Goal: Information Seeking & Learning: Learn about a topic

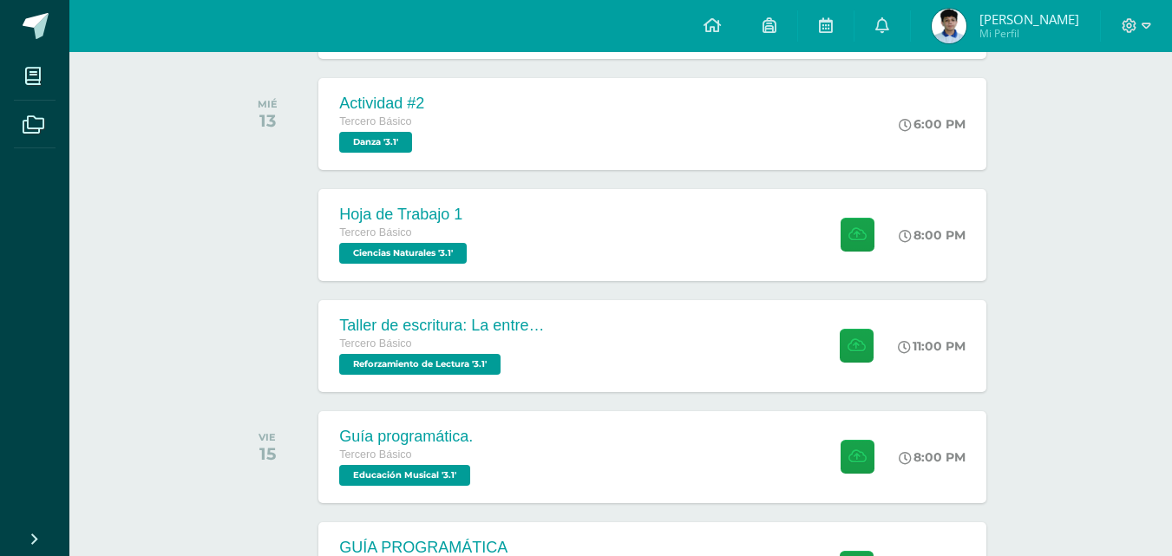
scroll to position [373, 0]
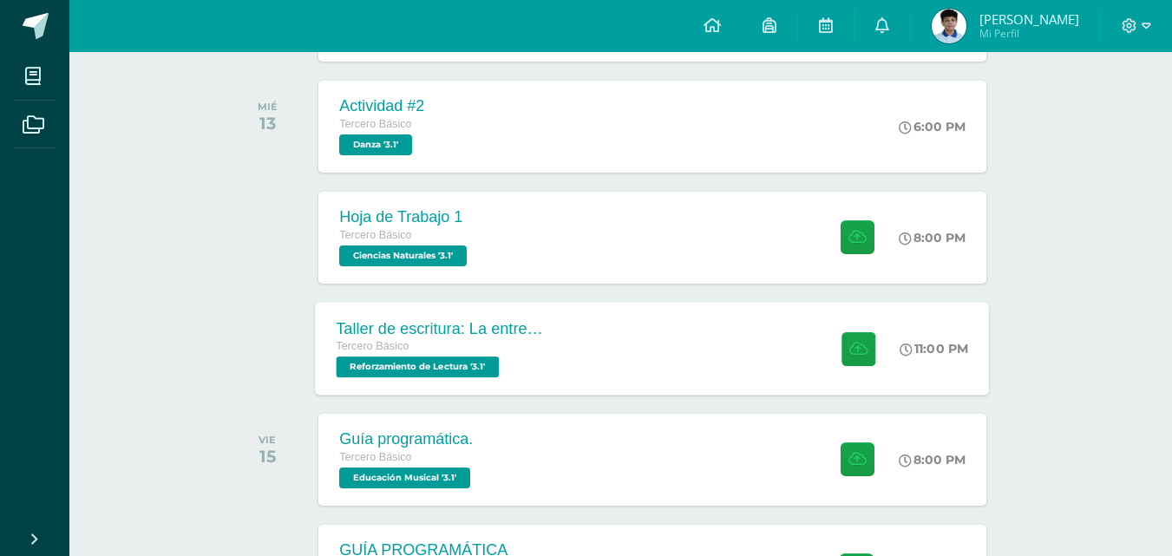
click at [920, 386] on div "11:00 PM" at bounding box center [943, 348] width 93 height 93
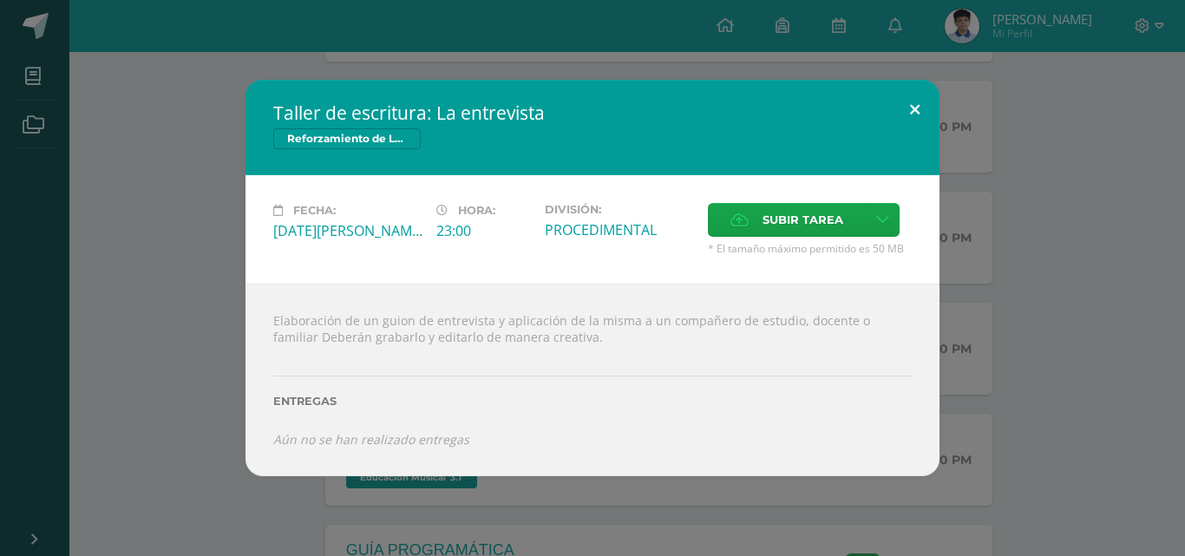
click at [904, 100] on button at bounding box center [914, 109] width 49 height 59
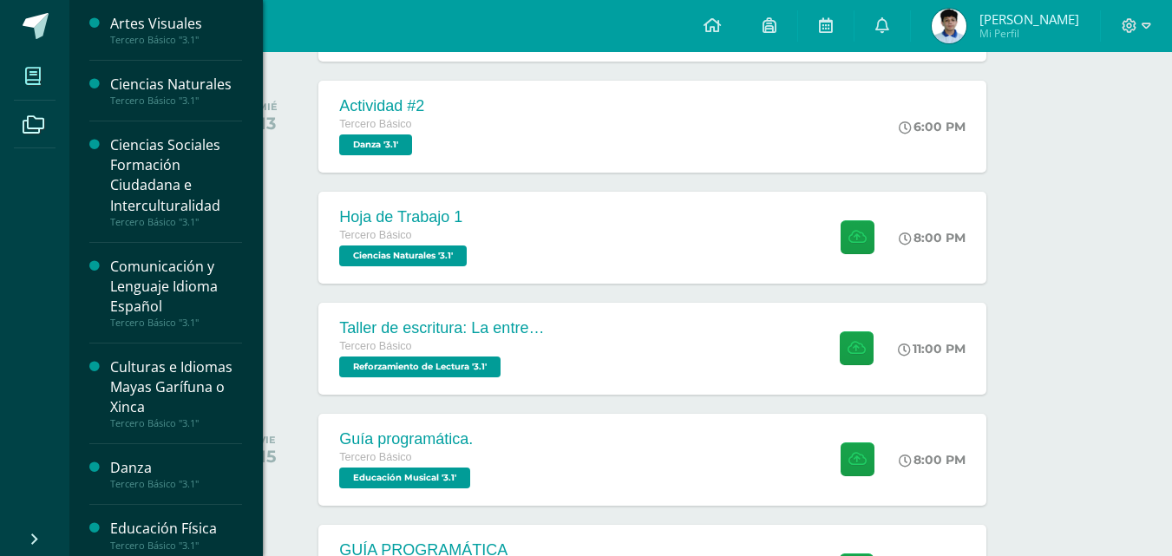
click at [27, 72] on icon at bounding box center [33, 76] width 16 height 17
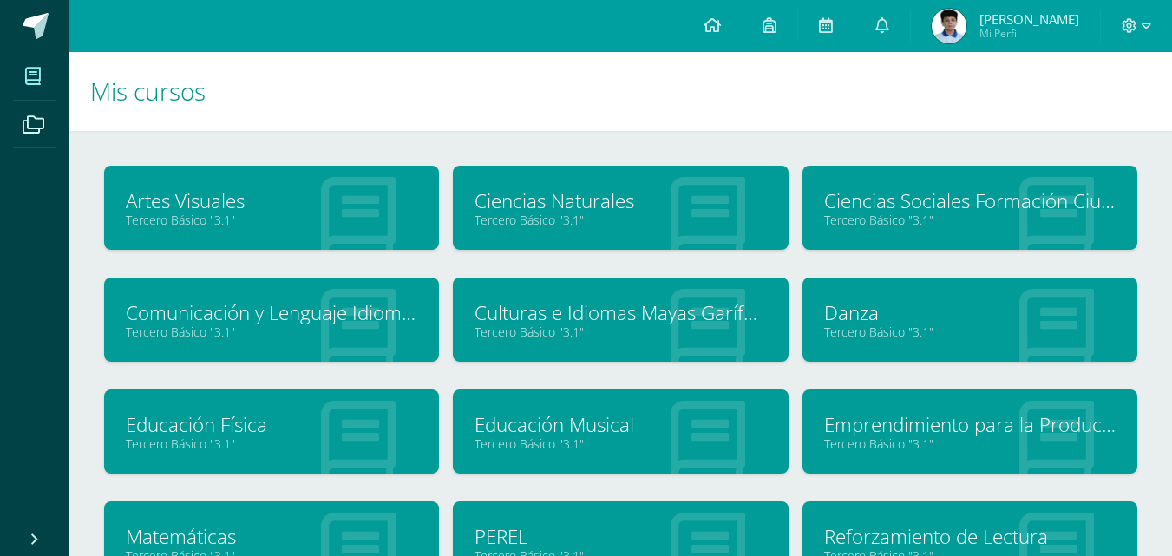
click at [907, 517] on div "Reforzamiento de Lectura Tercero Básico "3.1"" at bounding box center [969, 543] width 335 height 84
click at [915, 542] on link "Reforzamiento de Lectura" at bounding box center [969, 536] width 291 height 27
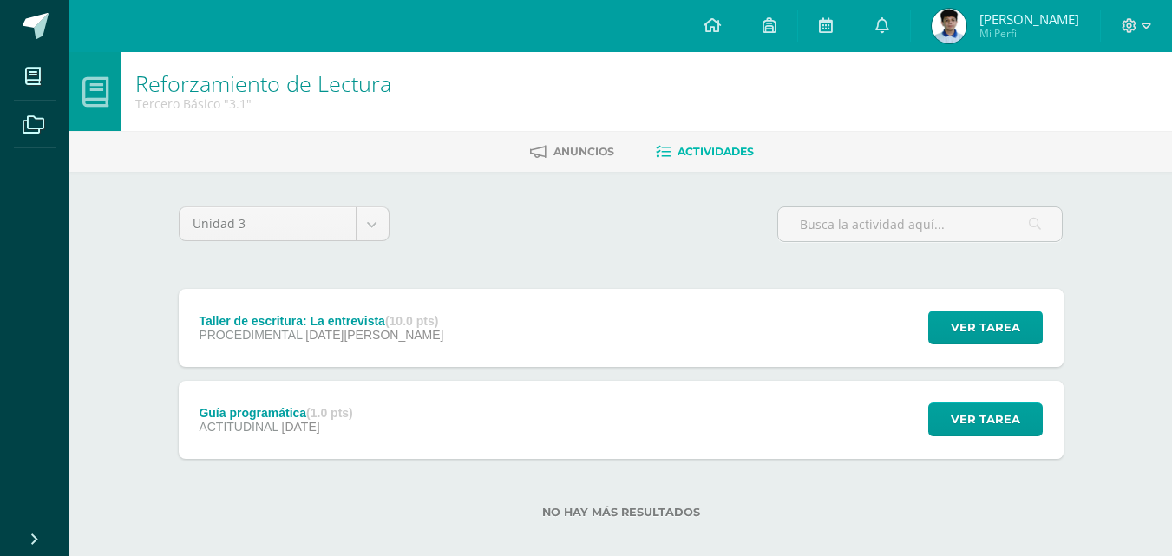
click at [517, 349] on div "Taller de escritura: La entrevista (10.0 pts) PROCEDIMENTAL 13 de Agosto Ver ta…" at bounding box center [621, 328] width 885 height 78
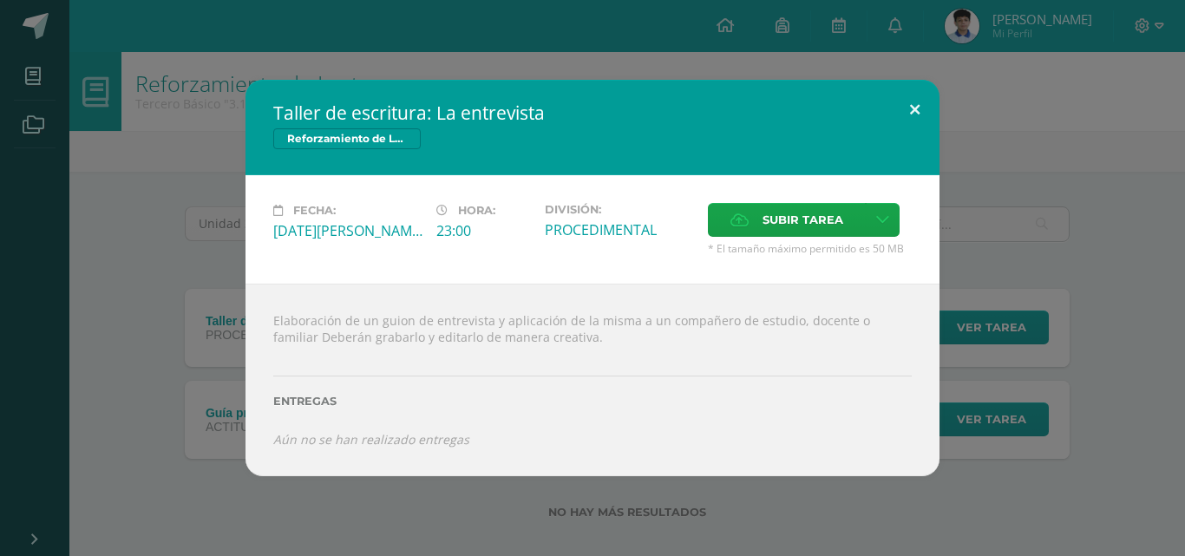
click at [921, 107] on button at bounding box center [914, 109] width 49 height 59
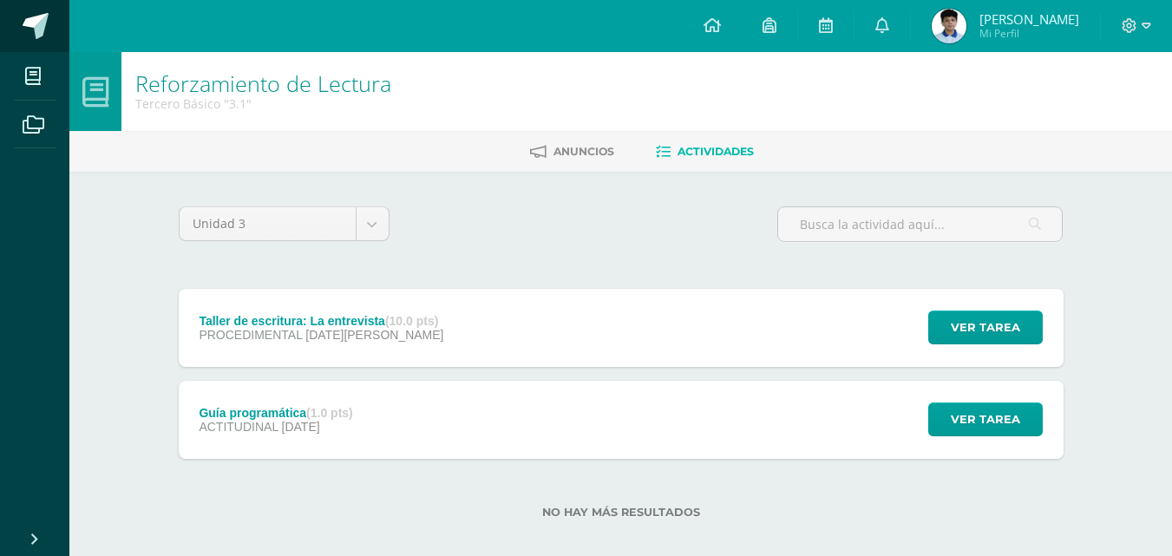
click at [23, 25] on span at bounding box center [36, 26] width 26 height 26
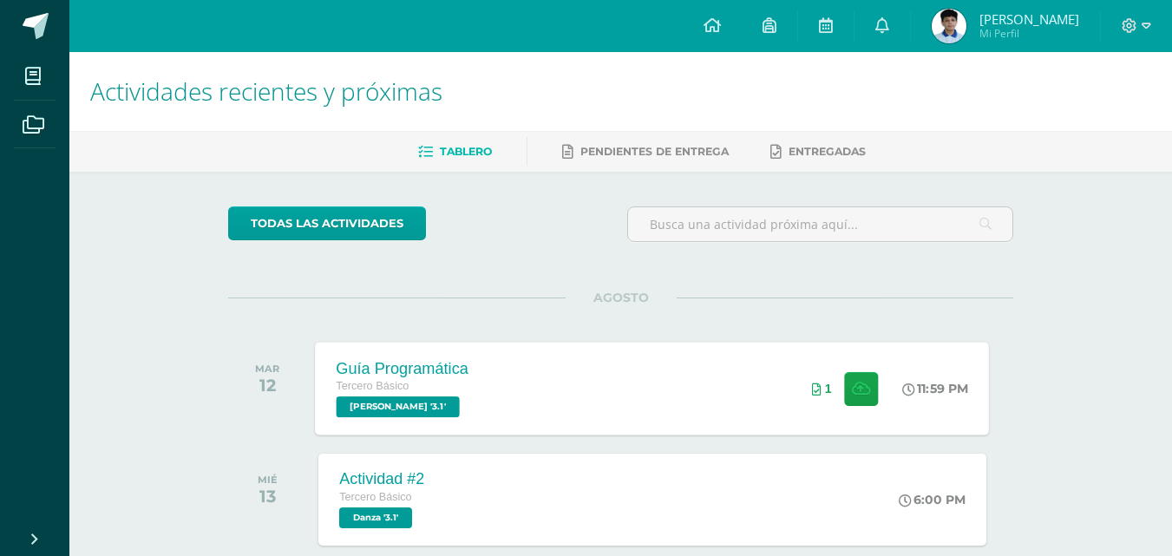
click at [781, 416] on div "Guía Programática Tercero Básico [PERSON_NAME] '3.1' 11:59 PM 1 Guía Programáti…" at bounding box center [653, 388] width 674 height 93
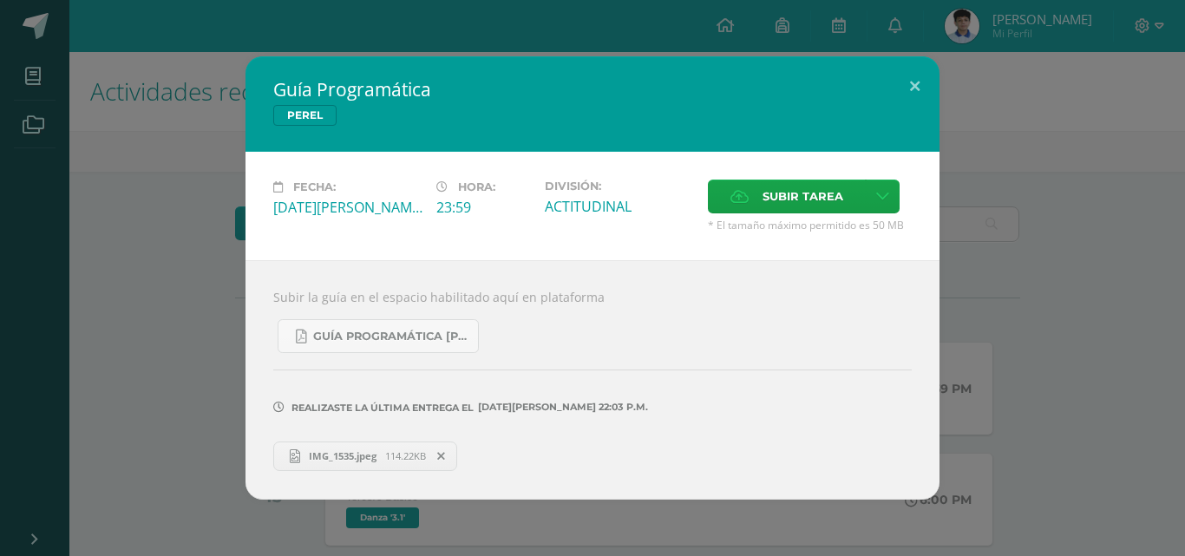
click at [374, 450] on span "IMG_1535.jpeg" at bounding box center [342, 455] width 85 height 13
click at [924, 82] on button at bounding box center [914, 85] width 49 height 59
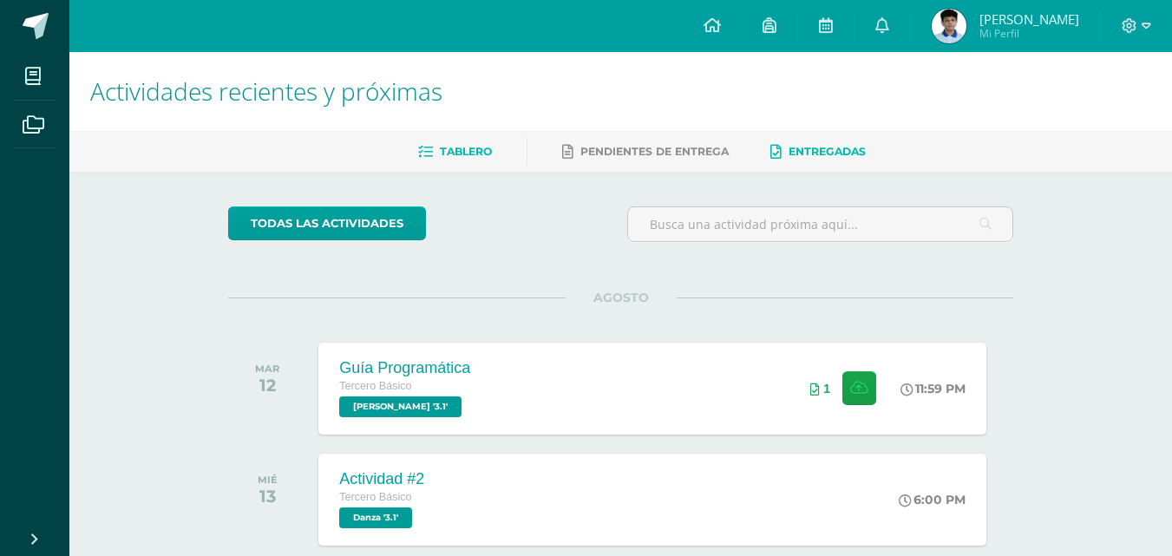
click at [789, 160] on link "Entregadas" at bounding box center [817, 152] width 95 height 28
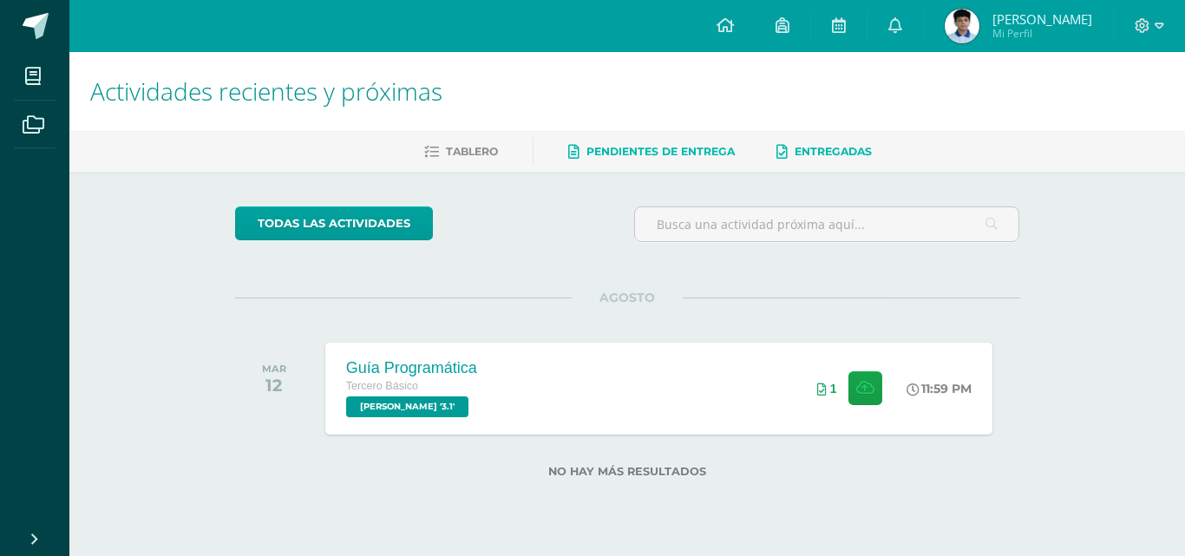
click at [660, 160] on link "Pendientes de entrega" at bounding box center [651, 152] width 167 height 28
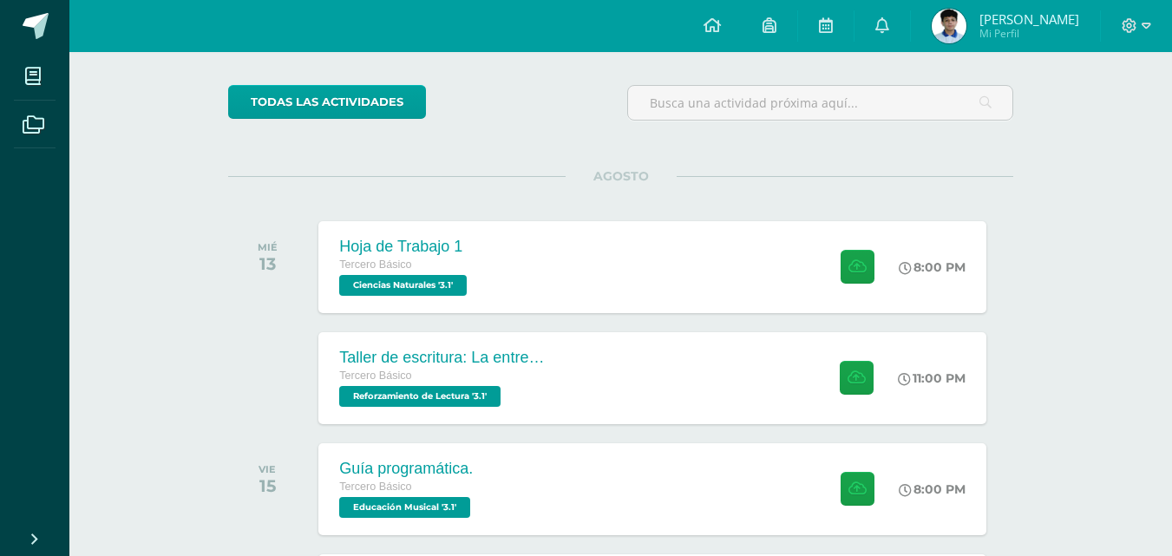
scroll to position [81, 0]
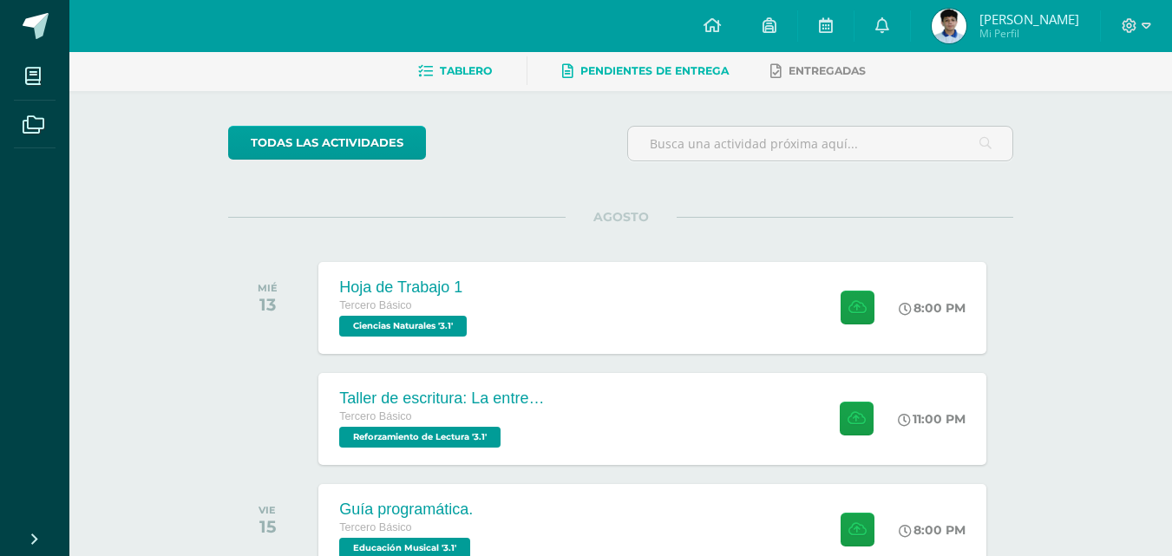
click at [454, 75] on span "Tablero" at bounding box center [466, 70] width 52 height 13
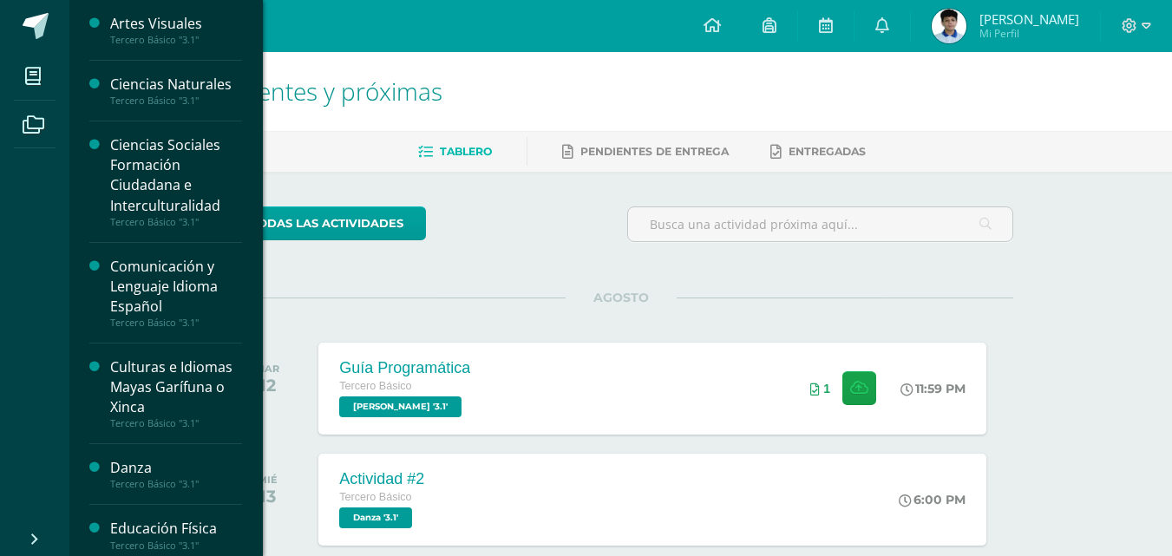
click at [169, 63] on div "Ciencias Naturales Tercero Básico "3.1"" at bounding box center [165, 91] width 153 height 61
click at [209, 276] on div "Comunicación y Lenguaje Idioma Español" at bounding box center [176, 287] width 132 height 60
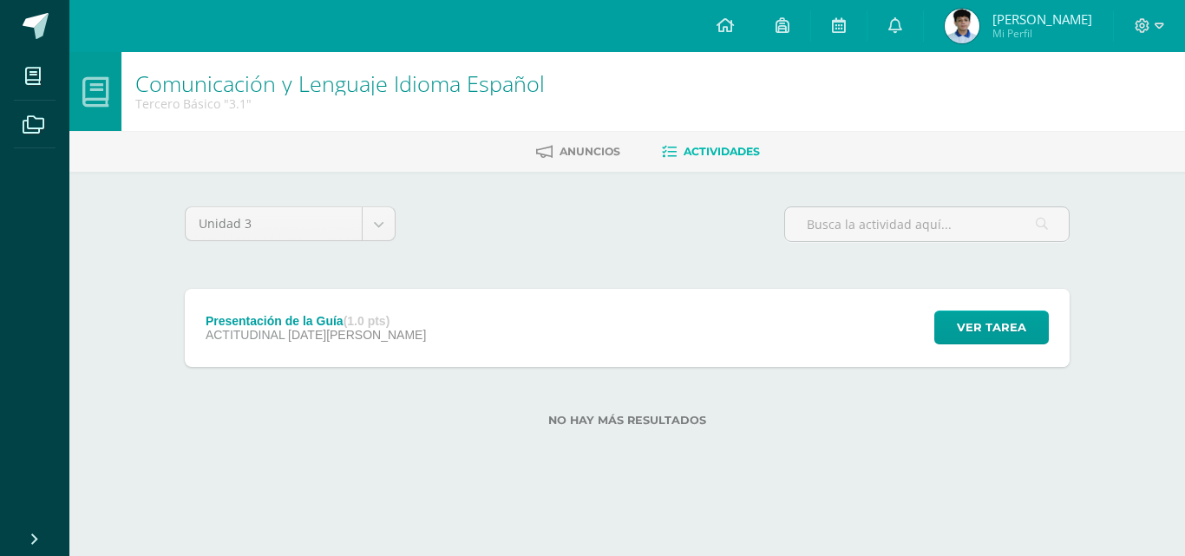
click at [531, 320] on div "Presentación de la Guía (1.0 pts) ACTITUDINAL [DATE][PERSON_NAME] Ver tarea Pre…" at bounding box center [627, 328] width 885 height 78
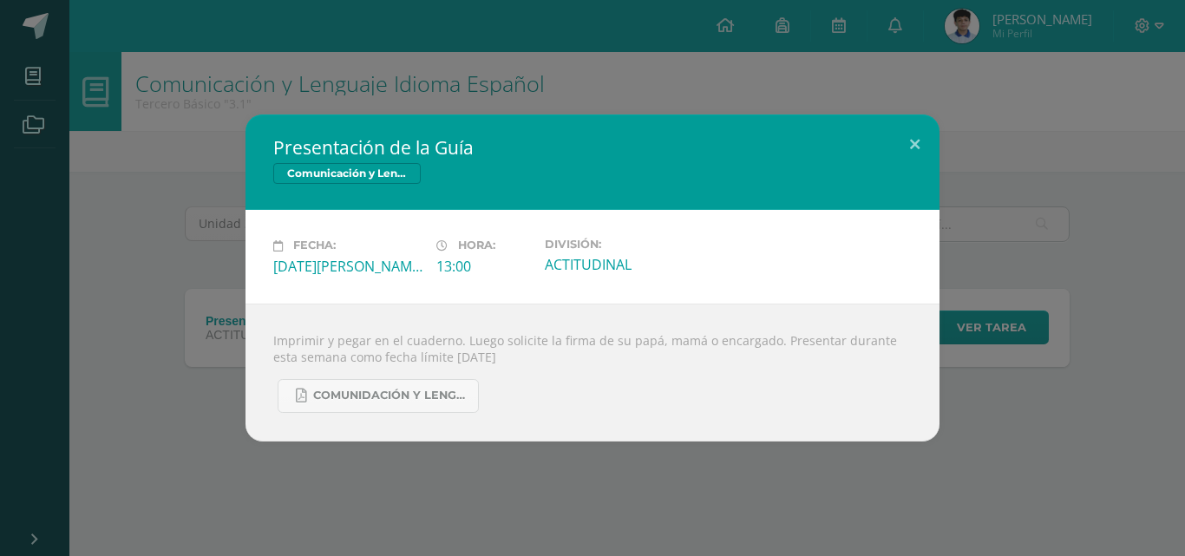
click at [501, 105] on div "Presentación de la Guía Comunicación y Lenguaje Idioma Español Fecha: [DATE][PE…" at bounding box center [592, 278] width 1185 height 556
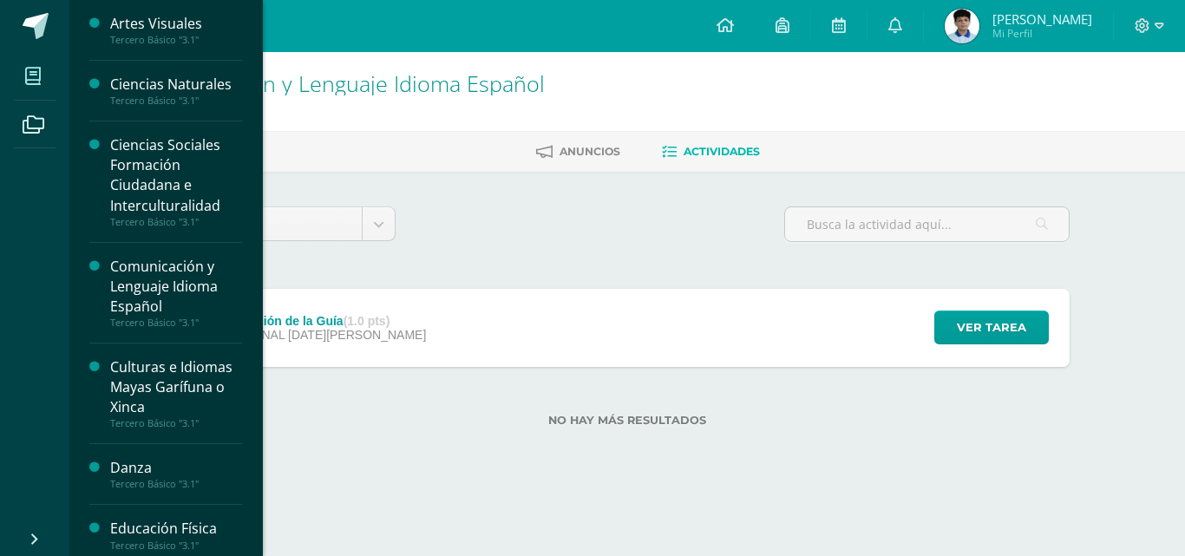
click at [26, 69] on icon at bounding box center [33, 76] width 16 height 17
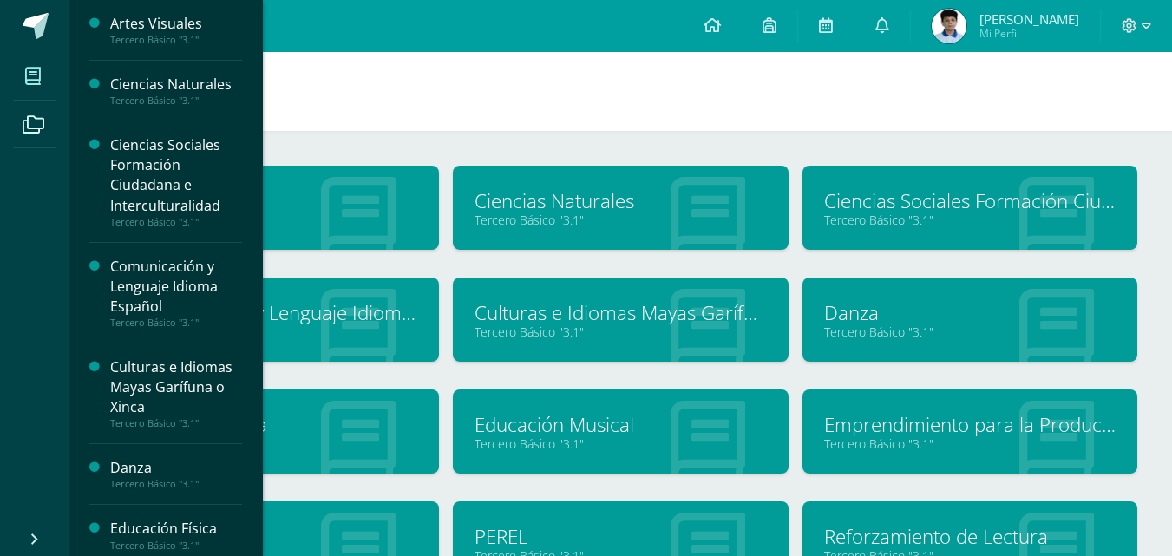
click at [40, 82] on icon at bounding box center [33, 76] width 16 height 17
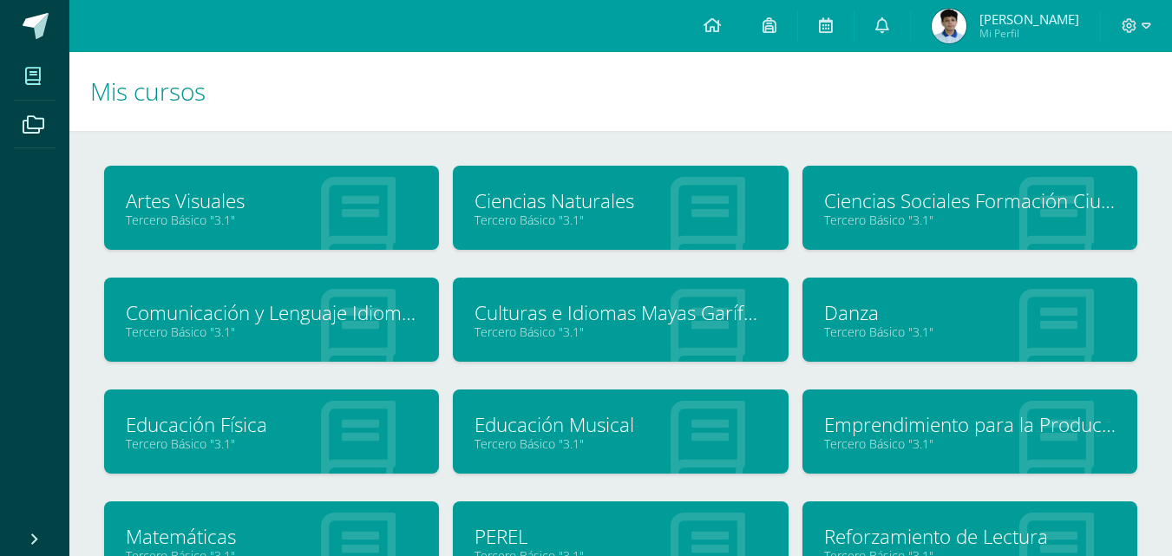
click at [411, 532] on link "Matemáticas" at bounding box center [271, 536] width 291 height 27
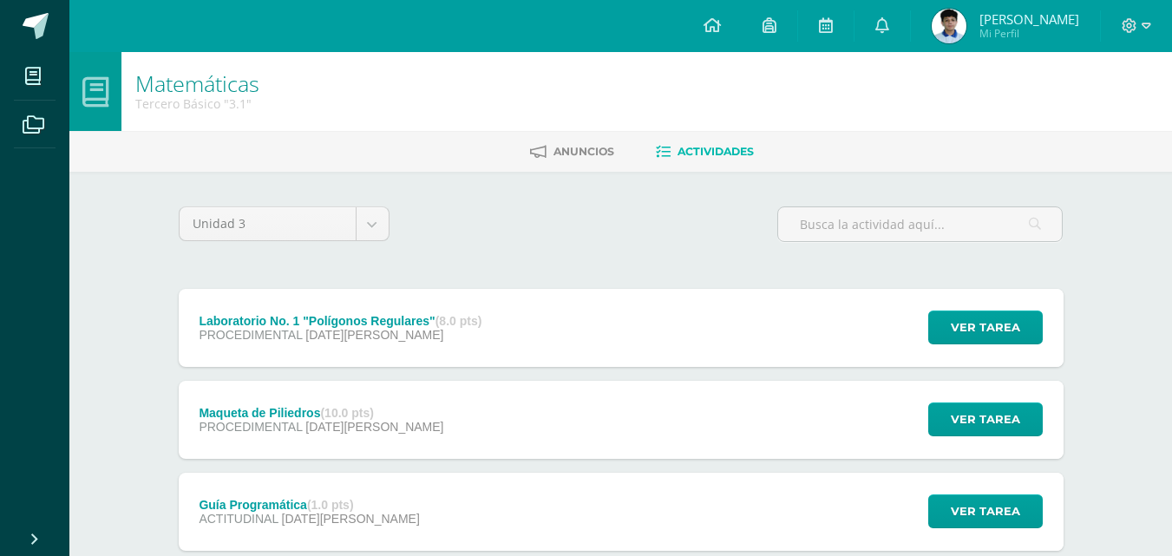
scroll to position [110, 0]
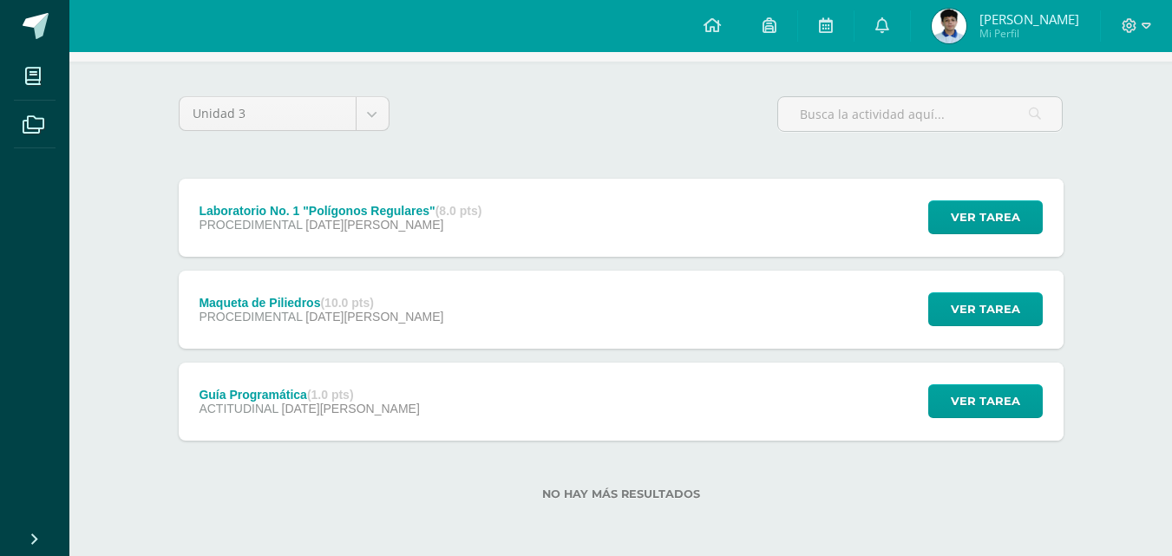
click at [658, 403] on div "Guía Programática (1.0 pts) ACTITUDINAL 04 de Agosto Ver tarea Guía Programátic…" at bounding box center [621, 402] width 885 height 78
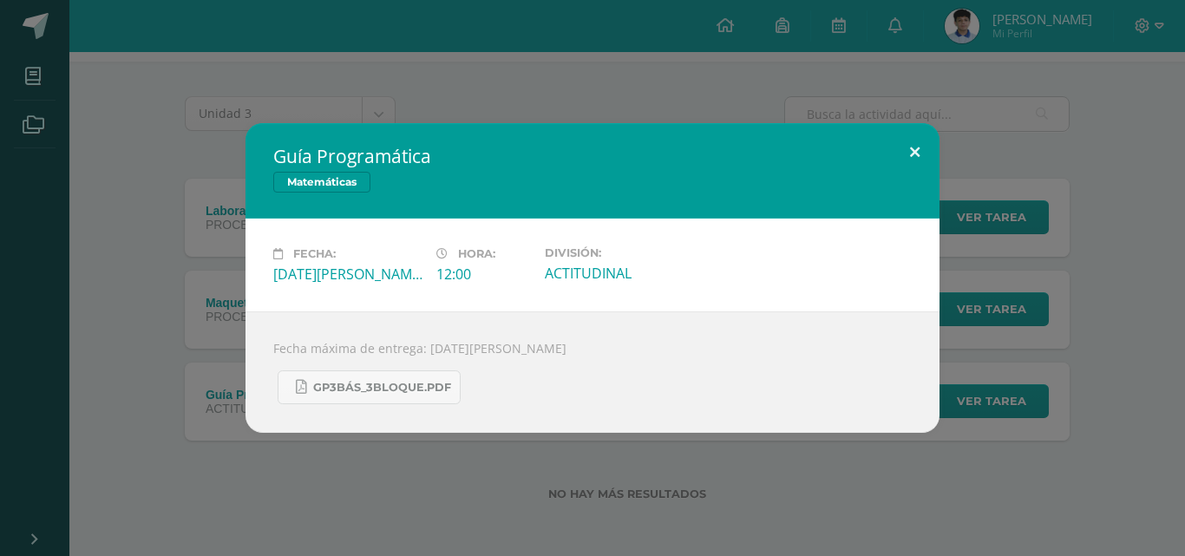
click at [915, 152] on button at bounding box center [914, 152] width 49 height 59
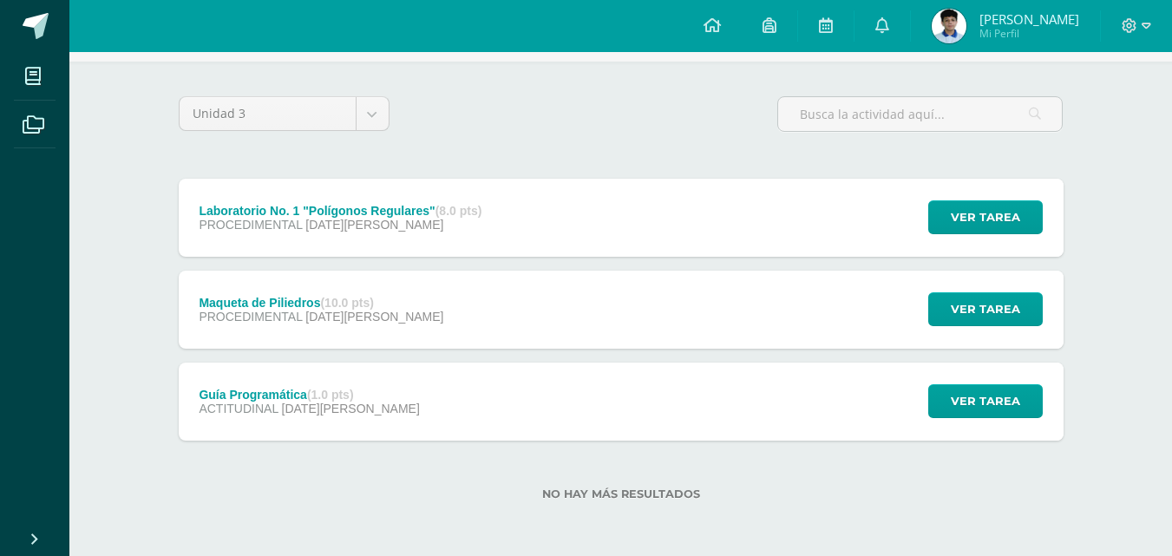
click at [844, 278] on div "Maqueta de Piliedros (10.0 pts) PROCEDIMENTAL 04 de Agosto Ver tarea Maqueta de…" at bounding box center [621, 310] width 885 height 78
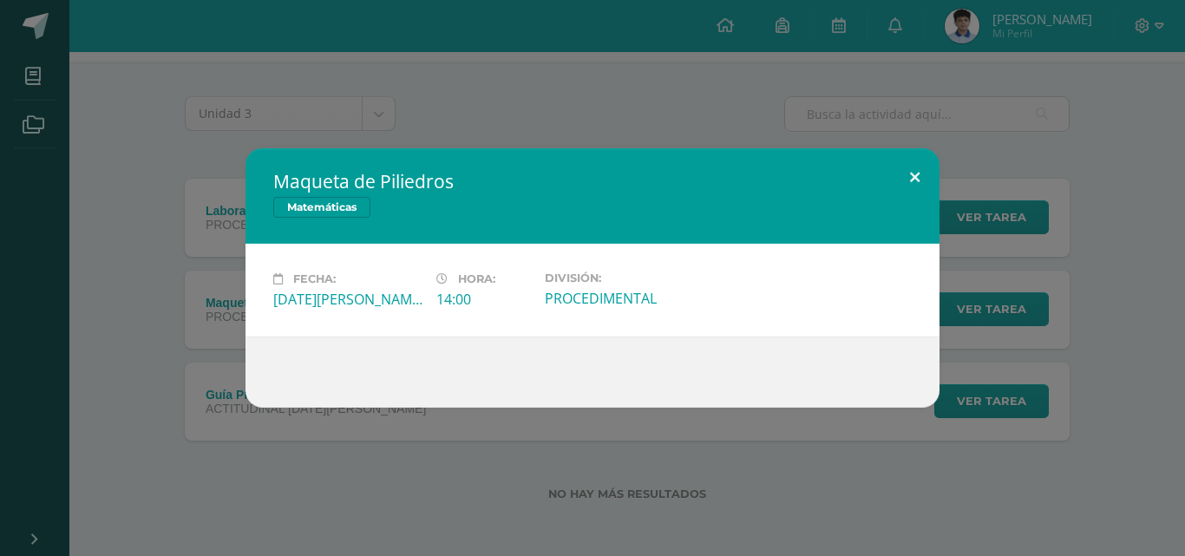
click at [920, 175] on button at bounding box center [914, 177] width 49 height 59
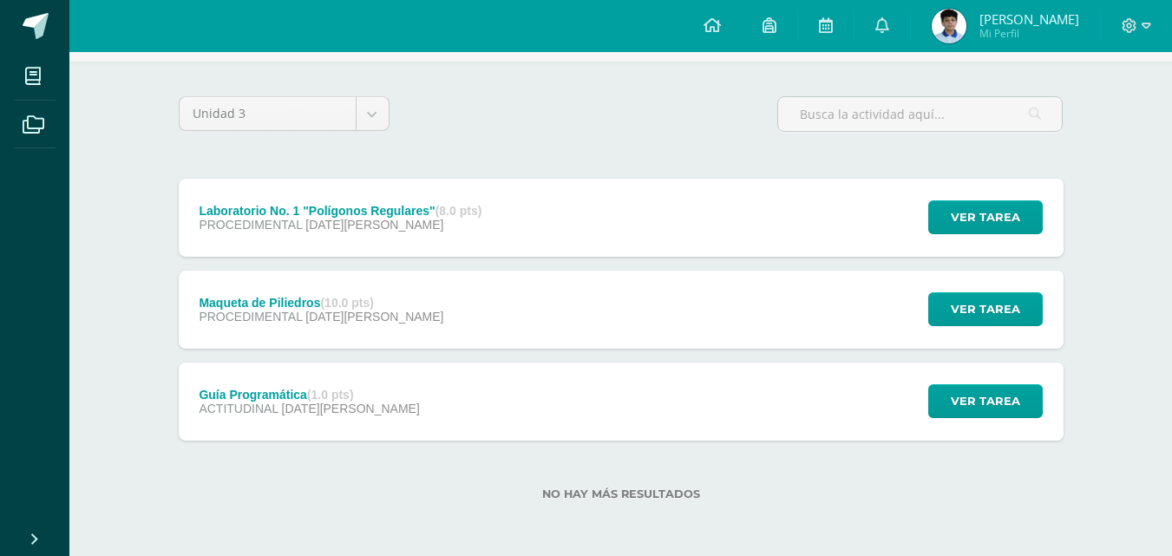
click at [860, 226] on div "Laboratorio No. 1 "Polígonos Regulares" (8.0 pts) PROCEDIMENTAL 08 de Agosto Ve…" at bounding box center [621, 218] width 885 height 78
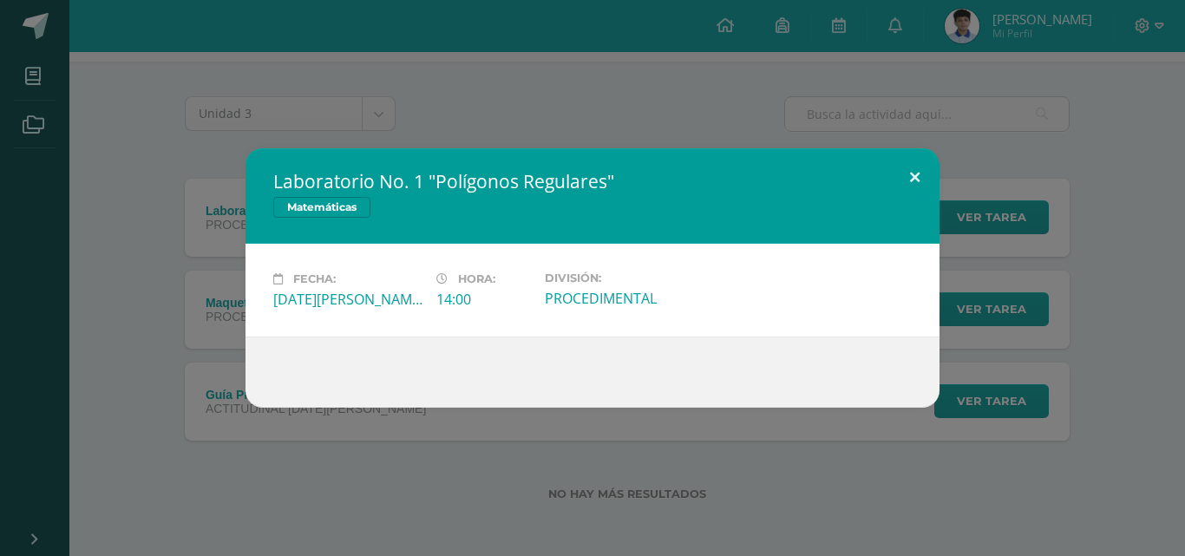
click at [908, 166] on button at bounding box center [914, 177] width 49 height 59
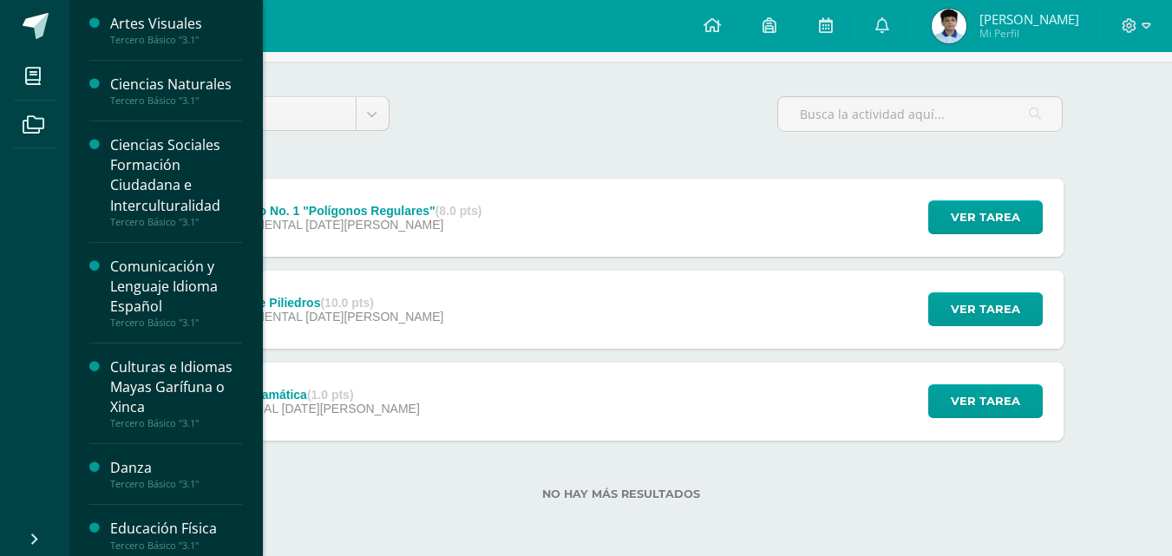
click at [195, 469] on div "Danza" at bounding box center [176, 468] width 132 height 20
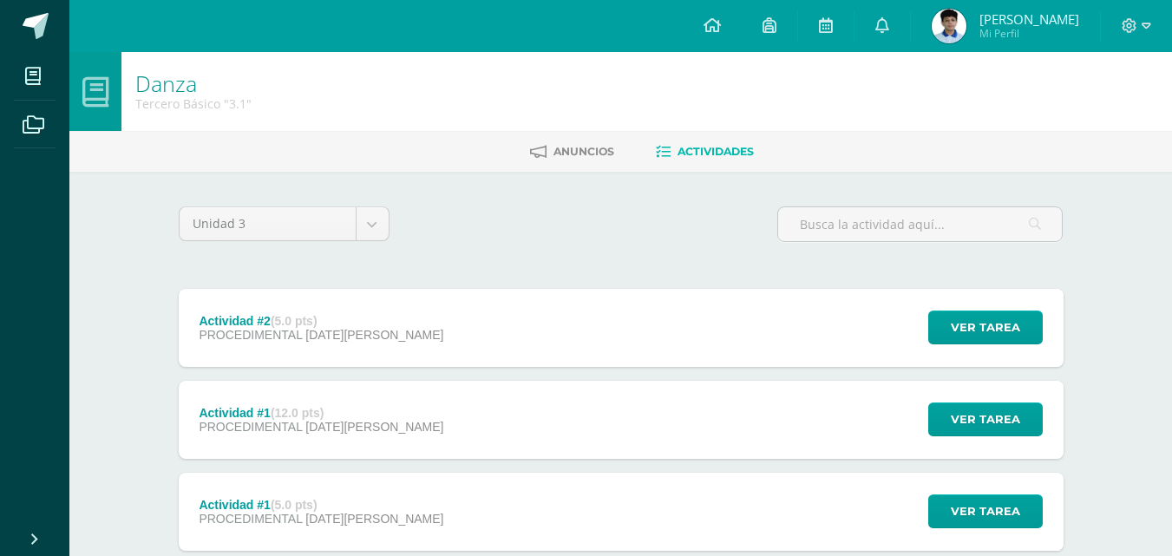
click at [443, 320] on div "Actividad #2 (5.0 pts) PROCEDIMENTAL 13 de Agosto Ver tarea Actividad #2 Danza …" at bounding box center [621, 328] width 885 height 78
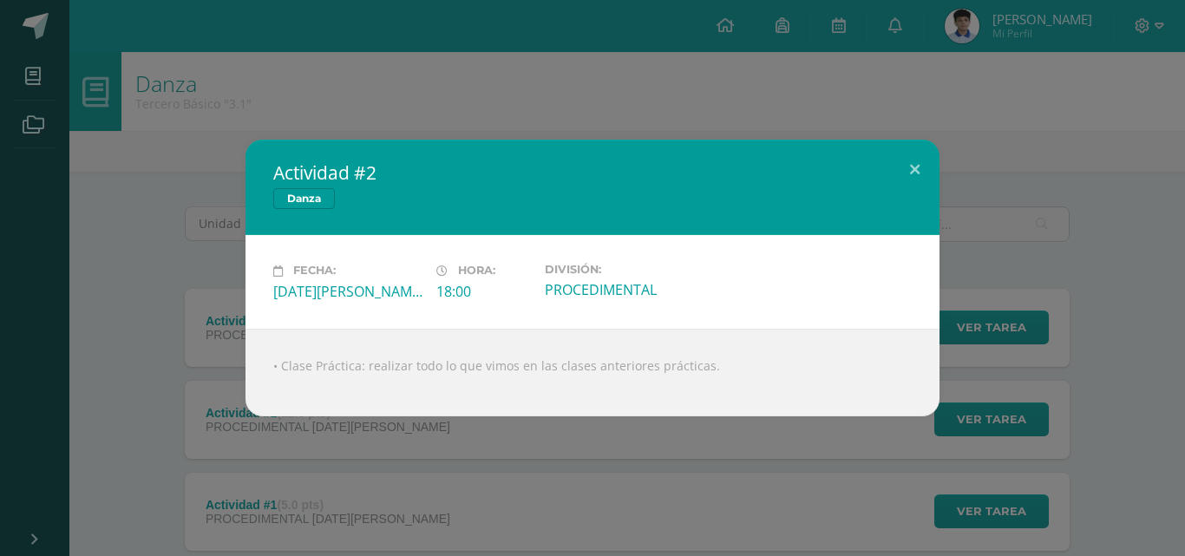
click at [752, 99] on div "Actividad #2 Danza Fecha: Miércoles 13 de Agosto Hora: 18:00 División: PROCEDIM…" at bounding box center [592, 278] width 1185 height 556
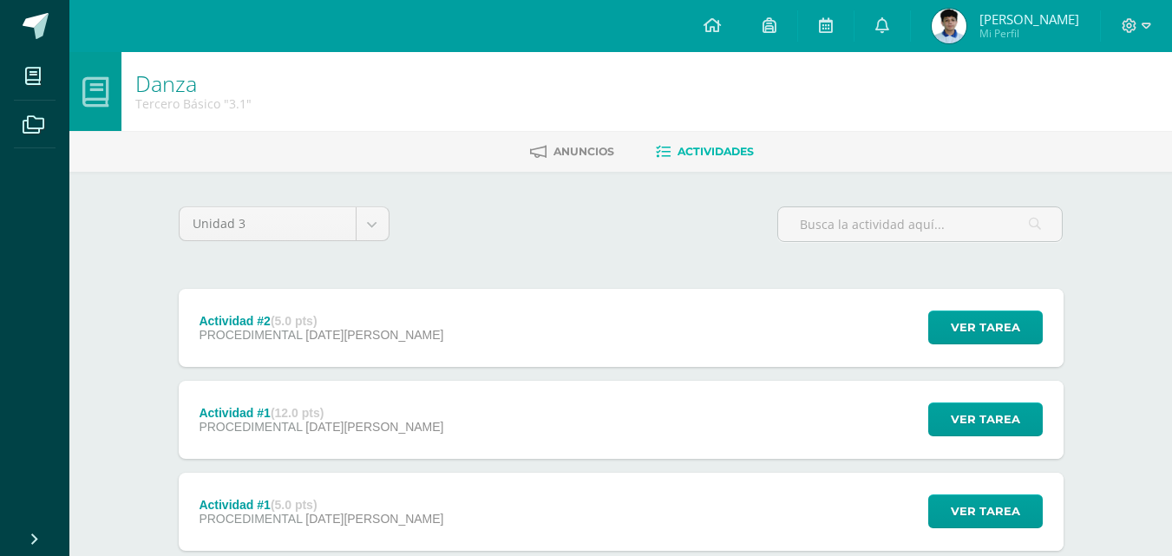
click at [584, 514] on div "Actividad #1 (5.0 pts) PROCEDIMENTAL 06 de Agosto Ver tarea Actividad #1 Danza …" at bounding box center [621, 512] width 885 height 78
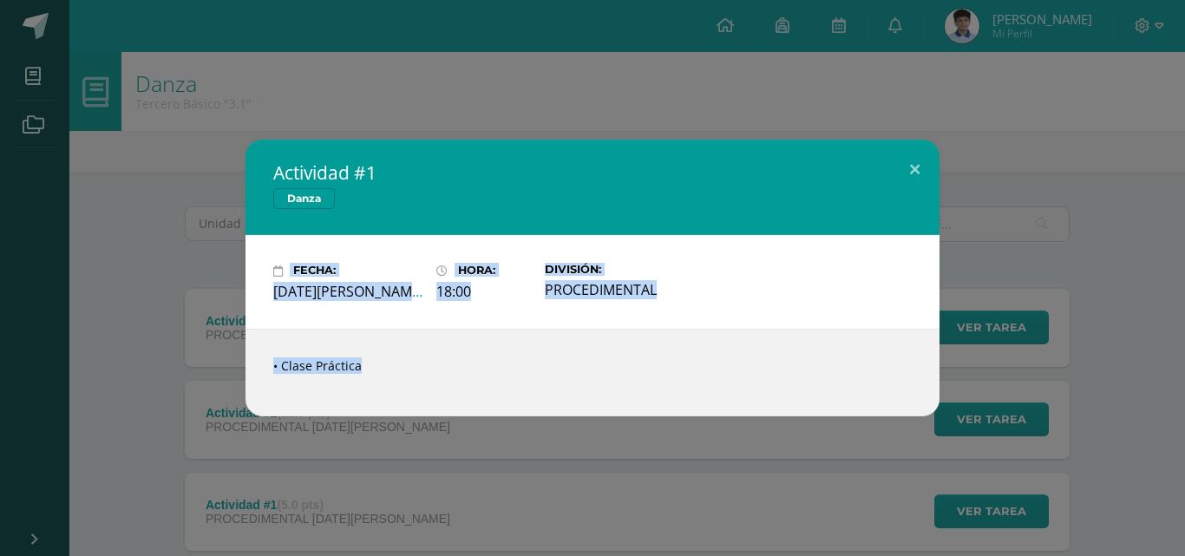
drag, startPoint x: 578, startPoint y: 103, endPoint x: 442, endPoint y: 412, distance: 337.5
click at [442, 412] on div "Actividad #1 Danza Fecha: Miércoles 06 de Agosto Hora: 18:00 División: PROCEDIM…" at bounding box center [592, 278] width 1185 height 556
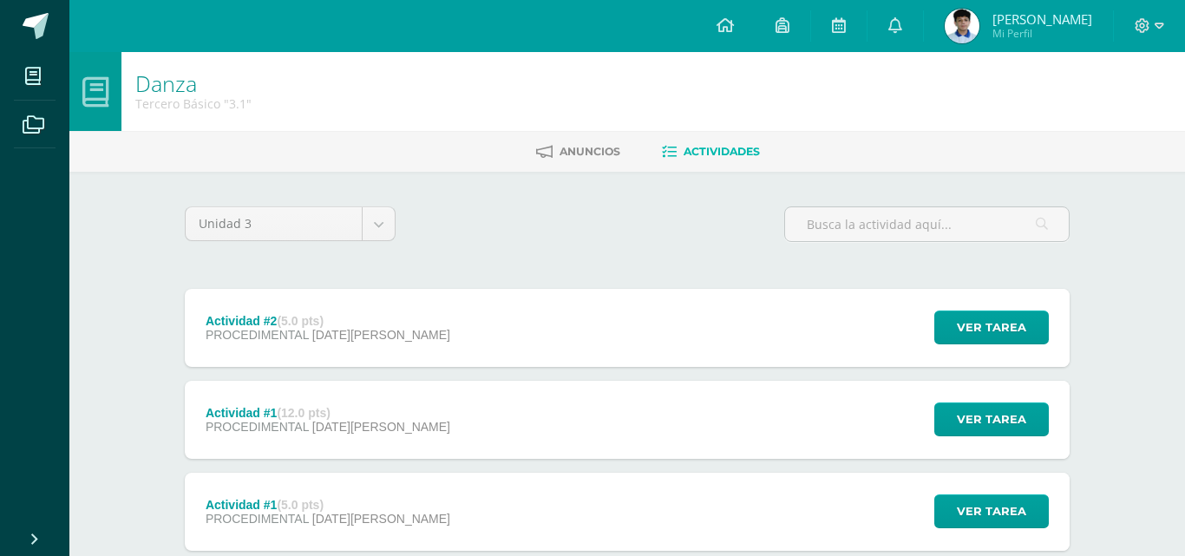
click at [442, 412] on div "Actividad #1 Danza Fecha: Miércoles 06 de Agosto Hora: 18:00 División: PROCEDIM…" at bounding box center [592, 278] width 1171 height 276
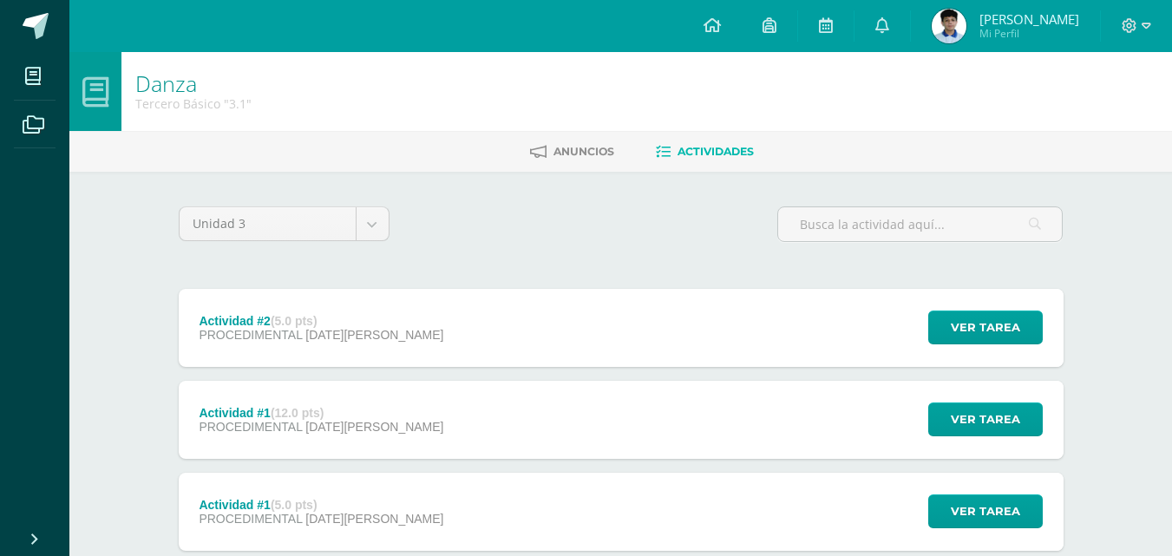
click at [442, 412] on div "Actividad #1 (12.0 pts) PROCEDIMENTAL 06 de Agosto Ver tarea Actividad #1 Danza…" at bounding box center [621, 420] width 885 height 78
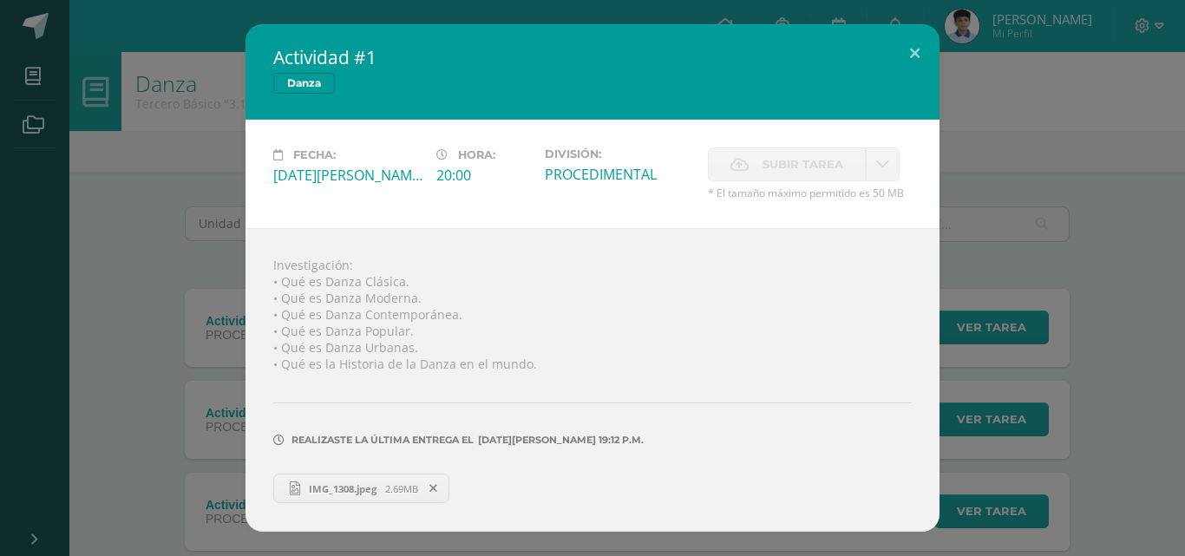
click at [393, 493] on span "2.69MB" at bounding box center [401, 488] width 33 height 13
click at [903, 53] on button at bounding box center [914, 53] width 49 height 59
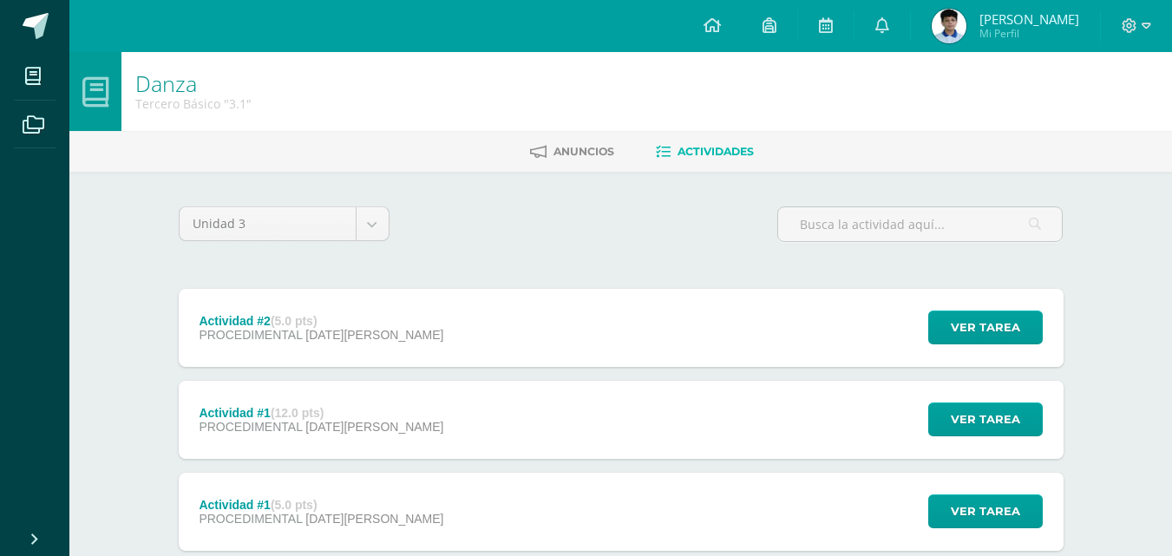
scroll to position [110, 0]
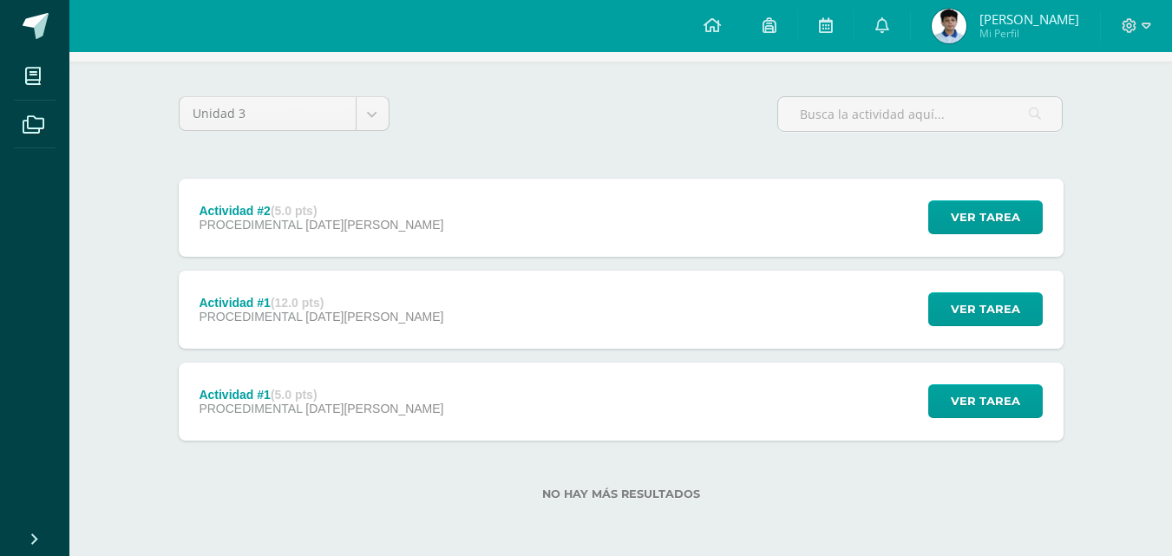
click at [507, 429] on div "Actividad #1 (5.0 pts) PROCEDIMENTAL 06 de Agosto Ver tarea Actividad #1 Danza …" at bounding box center [621, 402] width 885 height 78
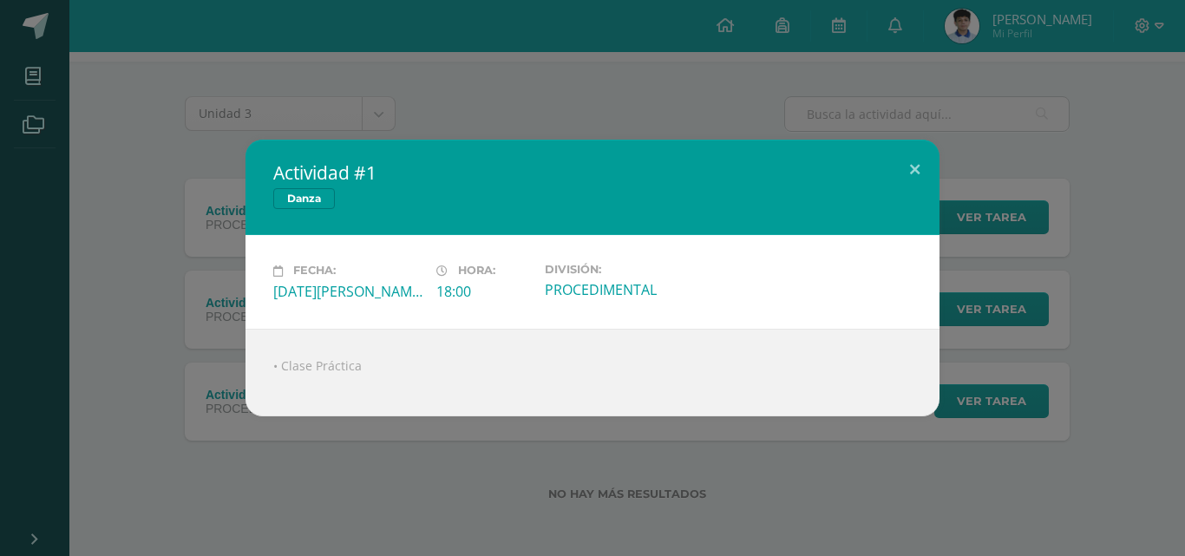
click at [494, 90] on div "Actividad #1 Danza Fecha: Miércoles 06 de Agosto Hora: 18:00 División: PROCEDIM…" at bounding box center [592, 278] width 1185 height 556
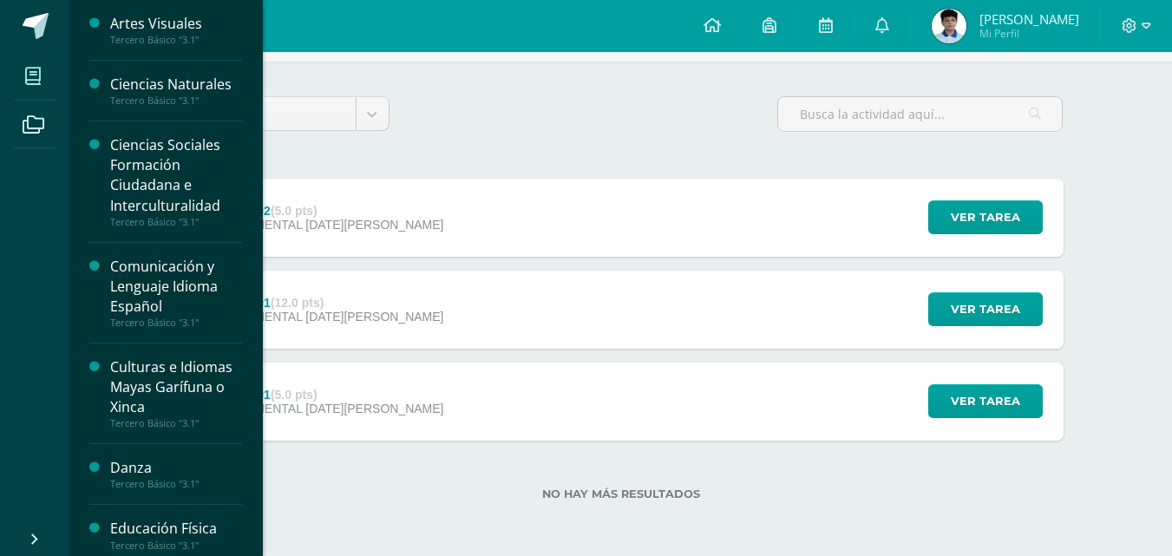
click at [39, 68] on icon at bounding box center [33, 76] width 16 height 17
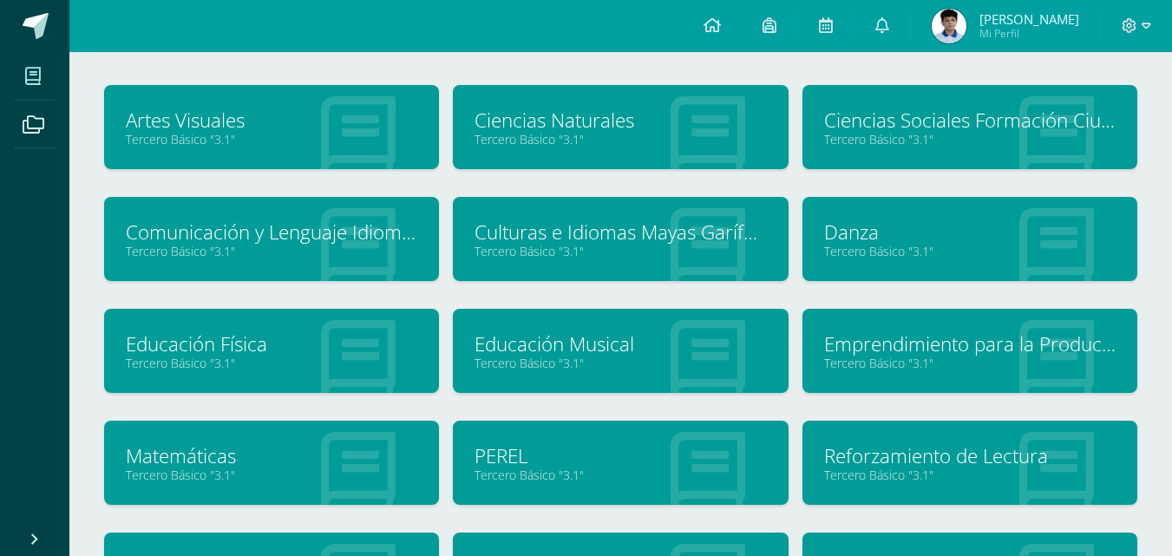
scroll to position [82, 0]
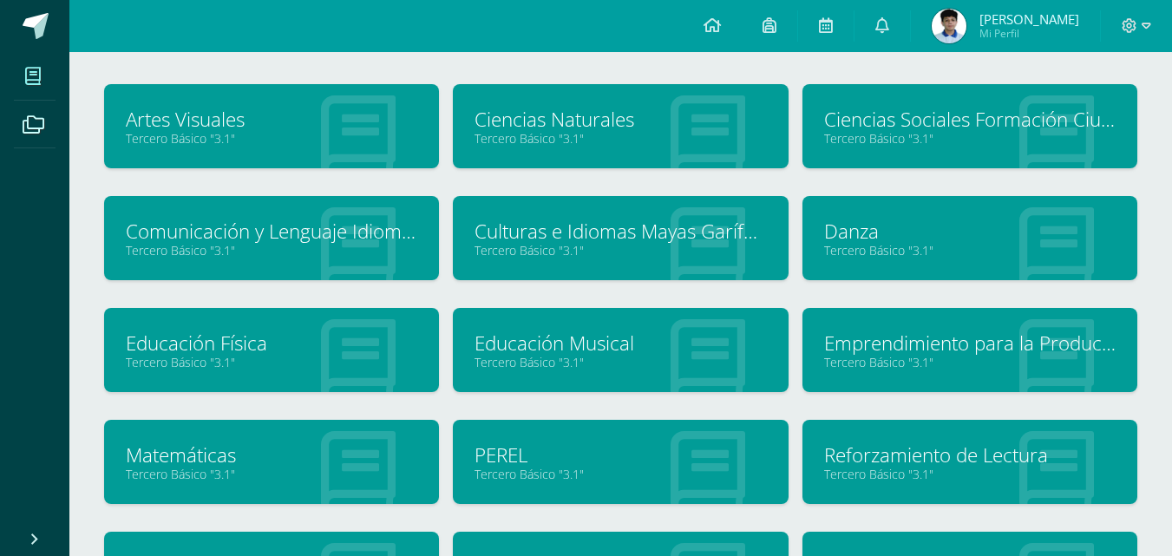
click at [593, 249] on link "Tercero Básico "3.1"" at bounding box center [620, 250] width 291 height 16
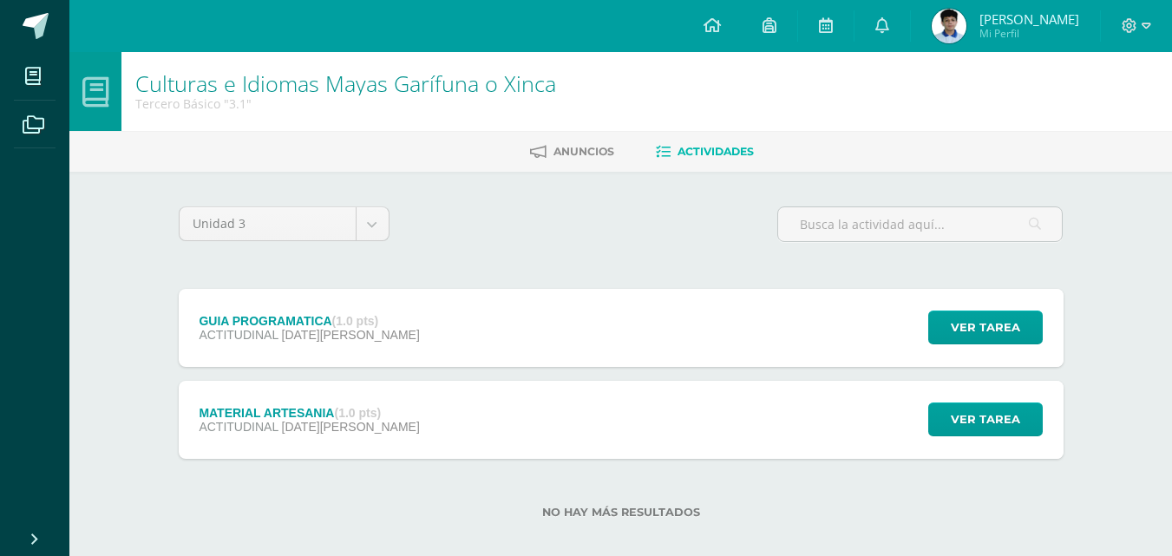
click at [369, 409] on strong "(1.0 pts)" at bounding box center [357, 413] width 47 height 14
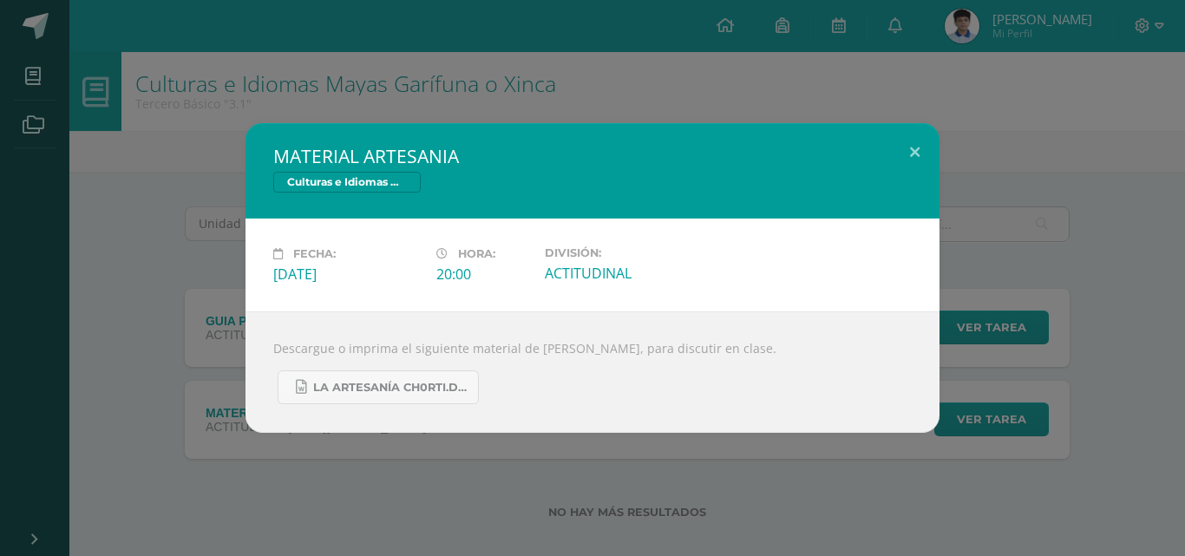
click at [580, 110] on div "MATERIAL ARTESANIA Culturas e Idiomas Mayas Garífuna o Xinca Fecha: [DATE][PERS…" at bounding box center [592, 278] width 1185 height 556
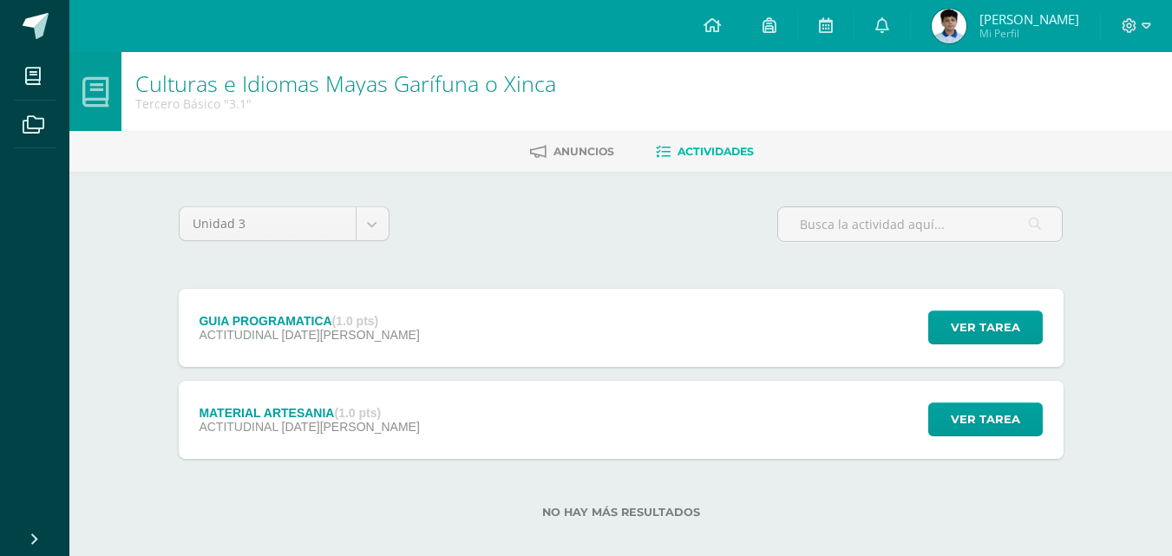
click at [361, 345] on div "GUIA PROGRAMATICA (1.0 pts) ACTITUDINAL 08 de Agosto" at bounding box center [310, 328] width 262 height 78
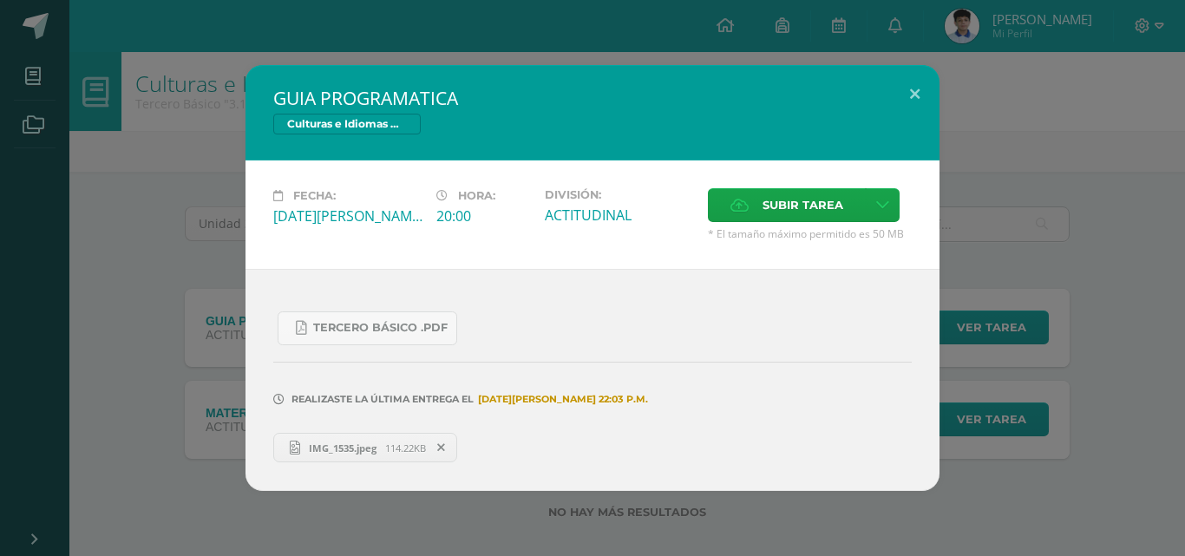
click at [378, 445] on span "IMG_1535.jpeg" at bounding box center [342, 448] width 85 height 13
click at [403, 442] on span "114.22KB" at bounding box center [405, 448] width 41 height 13
click at [930, 89] on button at bounding box center [914, 94] width 49 height 59
